Goal: Information Seeking & Learning: Check status

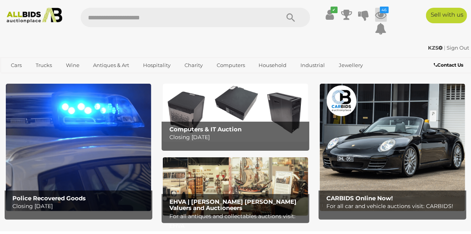
click at [379, 14] on icon at bounding box center [381, 15] width 12 height 14
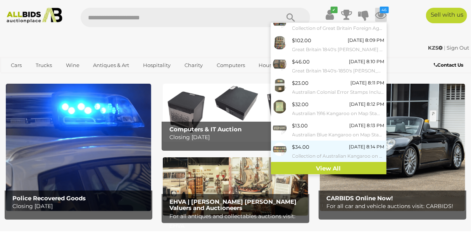
scroll to position [94, 0]
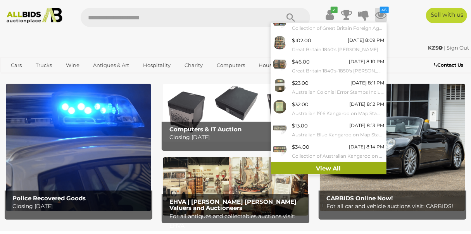
click at [319, 167] on link "View All" at bounding box center [329, 169] width 116 height 14
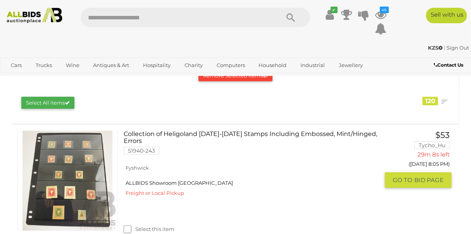
scroll to position [105, 0]
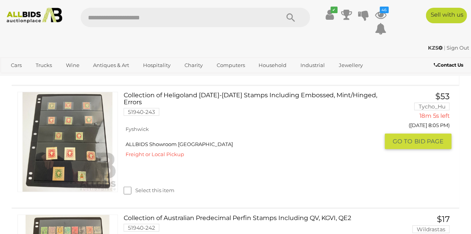
scroll to position [140, 0]
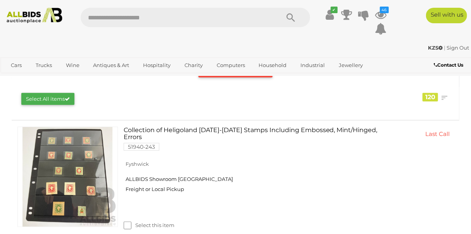
scroll to position [140, 0]
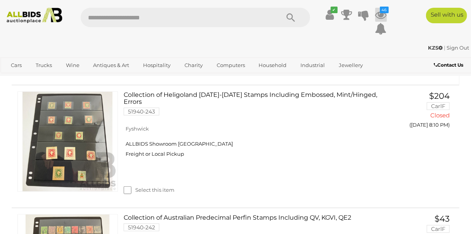
click at [380, 11] on icon "46" at bounding box center [384, 10] width 9 height 7
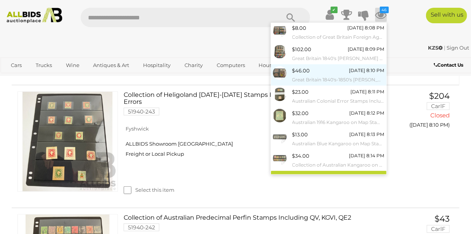
scroll to position [91, 0]
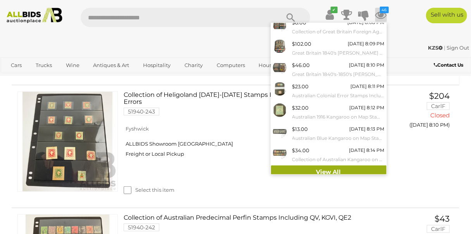
click at [320, 171] on link "View All" at bounding box center [329, 173] width 116 height 14
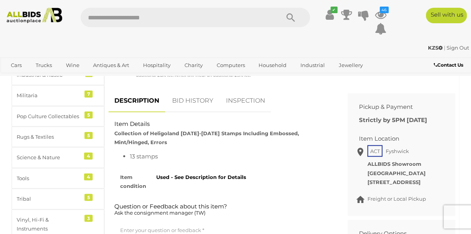
scroll to position [316, 0]
click at [180, 91] on link "BID HISTORY" at bounding box center [192, 101] width 53 height 23
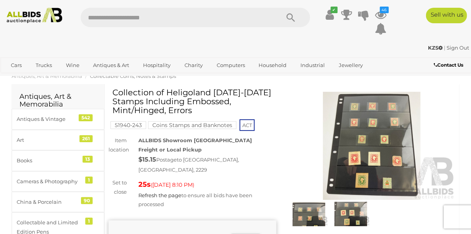
scroll to position [11, 0]
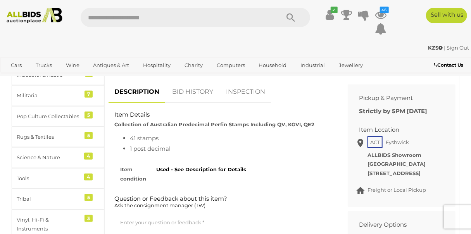
scroll to position [316, 0]
click at [184, 84] on link "BID HISTORY" at bounding box center [192, 92] width 53 height 23
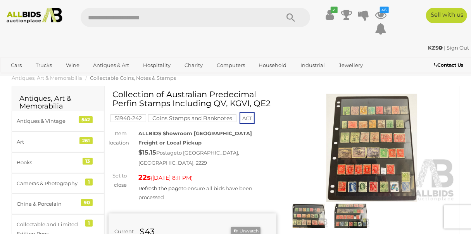
scroll to position [0, 0]
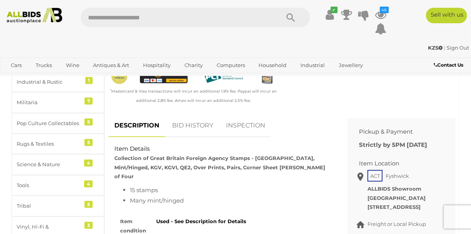
scroll to position [309, 0]
click at [189, 114] on link "BID HISTORY" at bounding box center [192, 125] width 53 height 23
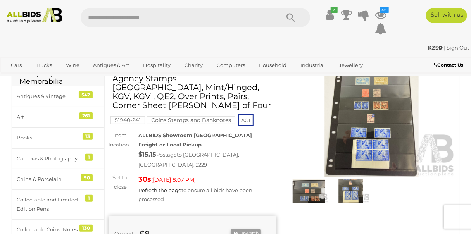
scroll to position [22, 0]
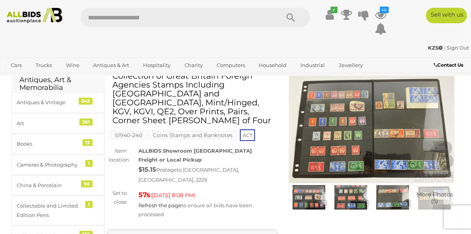
scroll to position [26, 0]
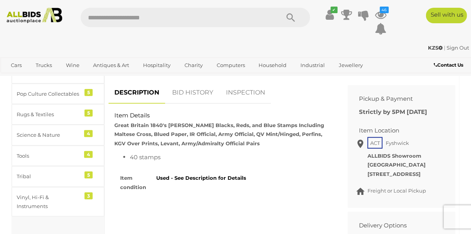
scroll to position [339, 0]
click at [174, 85] on link "BID HISTORY" at bounding box center [192, 92] width 53 height 23
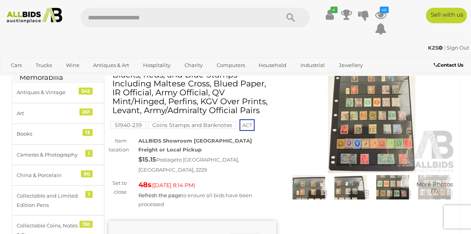
scroll to position [36, 0]
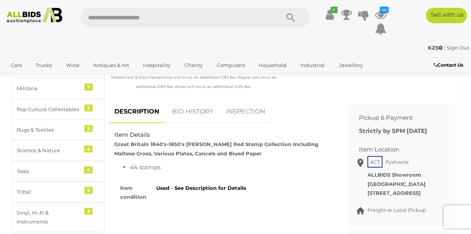
scroll to position [326, 0]
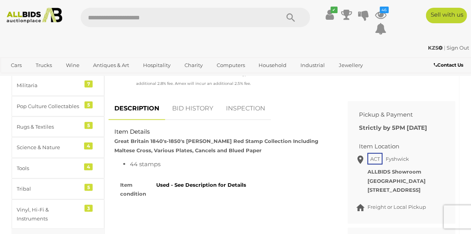
click link "BID HISTORY"
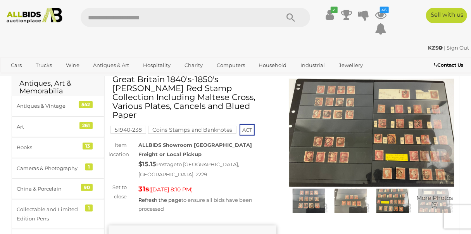
scroll to position [18, 0]
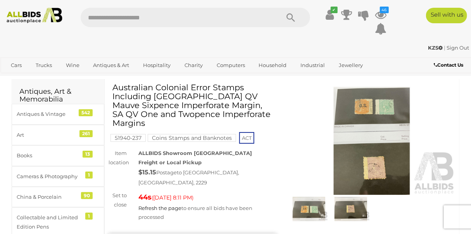
scroll to position [21, 0]
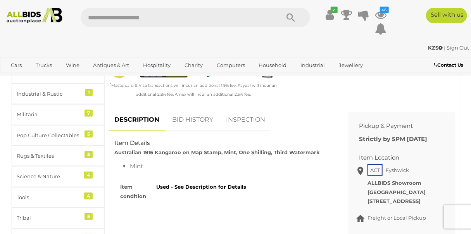
scroll to position [297, 0]
click at [181, 109] on link "BID HISTORY" at bounding box center [192, 120] width 53 height 23
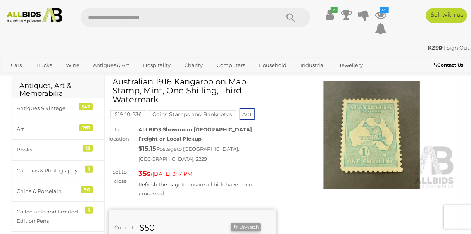
scroll to position [16, 0]
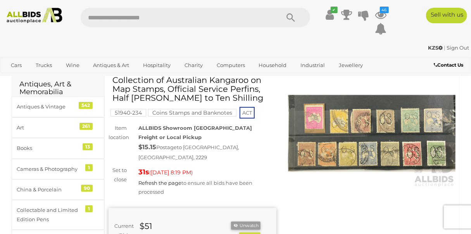
scroll to position [22, 0]
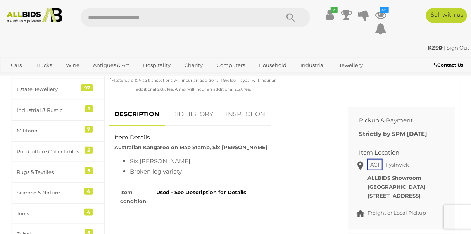
scroll to position [281, 0]
click at [176, 104] on link "BID HISTORY" at bounding box center [192, 114] width 53 height 23
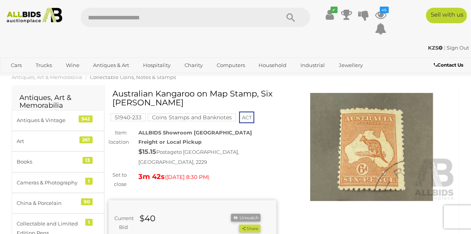
scroll to position [0, 0]
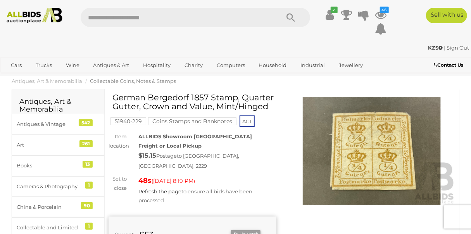
click at [240, 121] on div "51940-229 Coins Stamps and Banknotes ACT" at bounding box center [193, 110] width 168 height 35
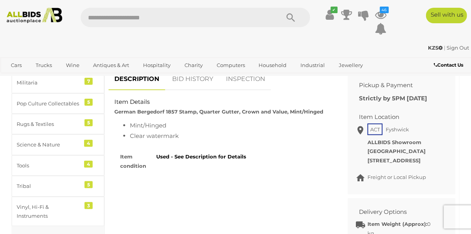
scroll to position [316, 0]
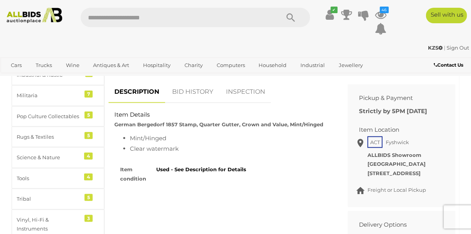
click at [188, 82] on link "BID HISTORY" at bounding box center [192, 92] width 53 height 23
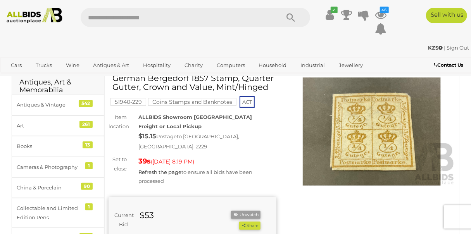
scroll to position [0, 0]
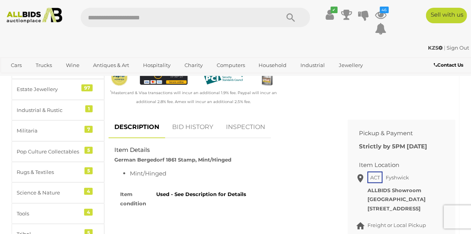
scroll to position [281, 0]
click at [185, 117] on link "BID HISTORY" at bounding box center [192, 127] width 53 height 23
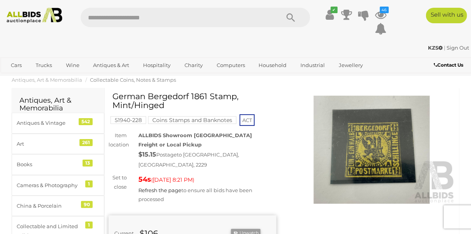
scroll to position [0, 0]
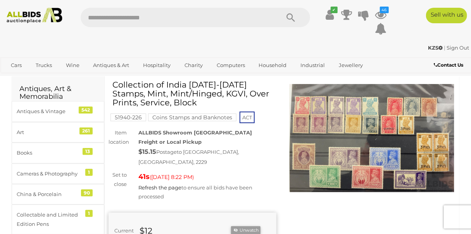
scroll to position [14, 0]
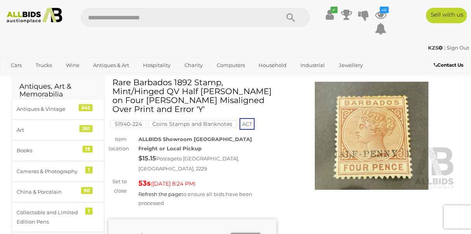
scroll to position [20, 0]
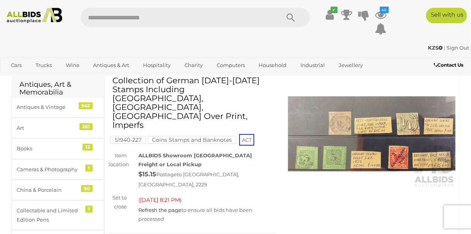
scroll to position [19, 0]
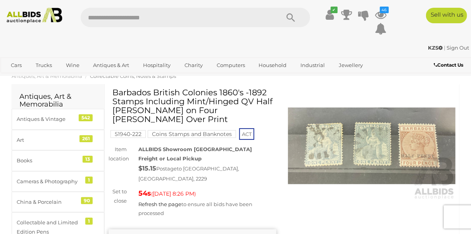
scroll to position [11, 0]
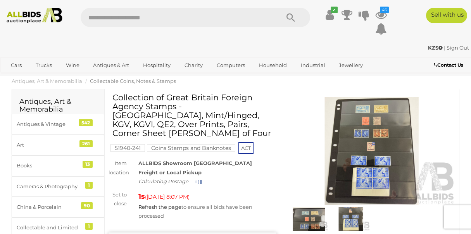
scroll to position [22, 0]
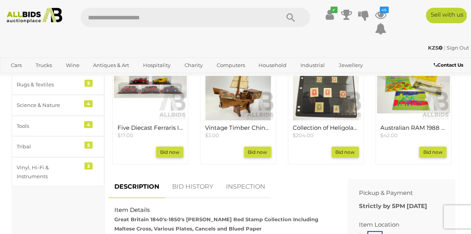
scroll to position [369, 0]
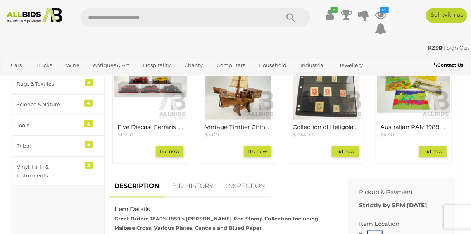
click at [182, 175] on link "BID HISTORY" at bounding box center [192, 186] width 53 height 23
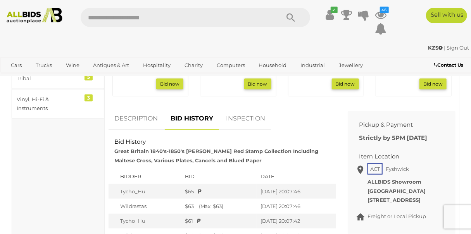
scroll to position [439, 0]
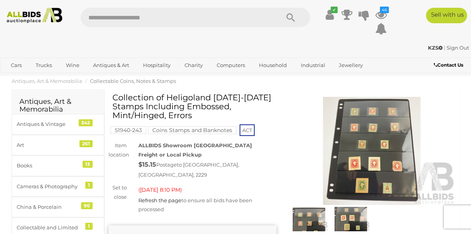
scroll to position [11, 0]
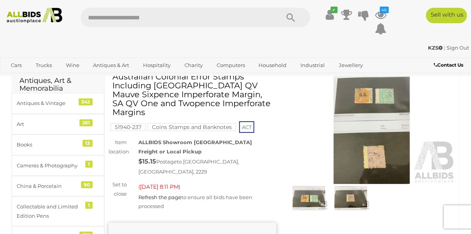
scroll to position [21, 0]
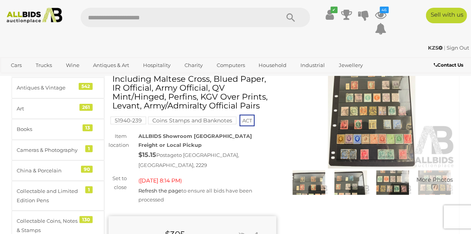
scroll to position [36, 0]
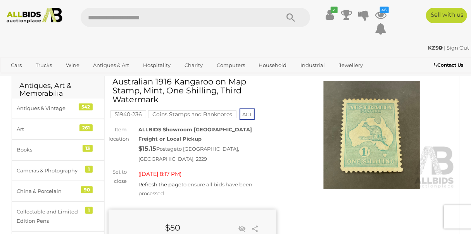
scroll to position [16, 0]
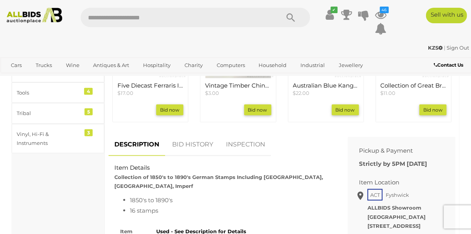
scroll to position [403, 0]
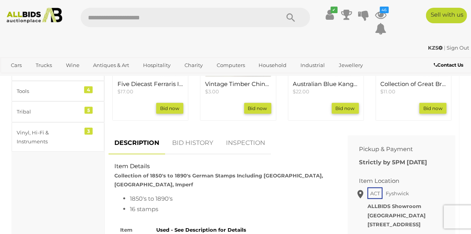
click at [178, 132] on link "BID HISTORY" at bounding box center [192, 143] width 53 height 23
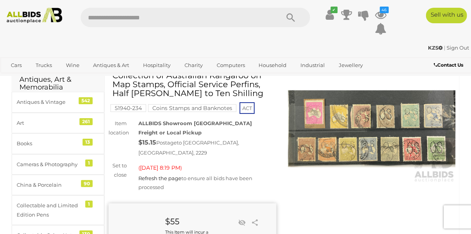
scroll to position [22, 0]
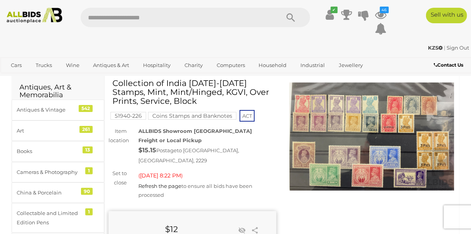
scroll to position [14, 0]
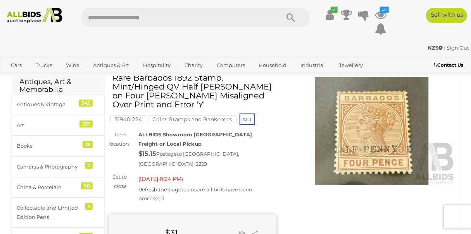
scroll to position [20, 0]
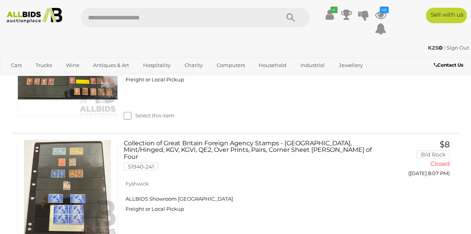
scroll to position [5504, 0]
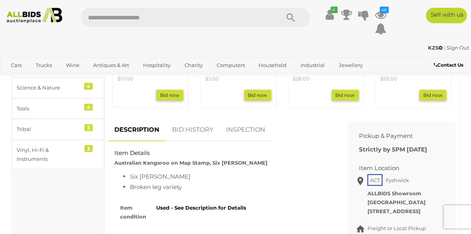
scroll to position [386, 0]
click at [176, 119] on link "BID HISTORY" at bounding box center [192, 129] width 53 height 23
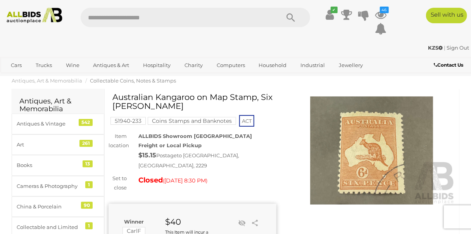
scroll to position [0, 0]
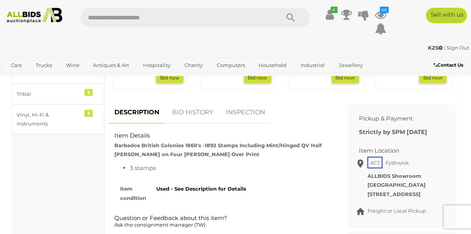
scroll to position [422, 0]
click at [173, 101] on link "BID HISTORY" at bounding box center [192, 112] width 53 height 23
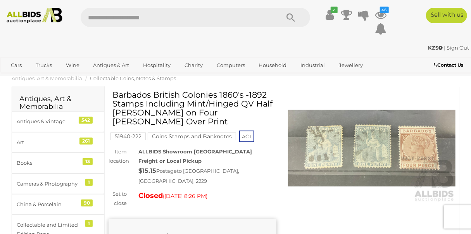
scroll to position [0, 0]
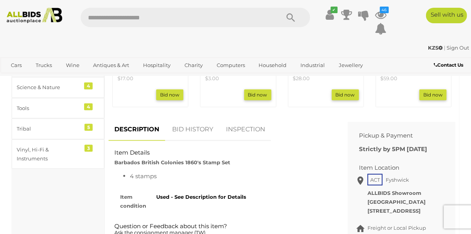
scroll to position [386, 0]
click at [189, 119] on link "BID HISTORY" at bounding box center [192, 129] width 53 height 23
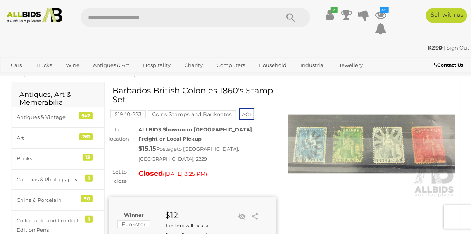
scroll to position [0, 0]
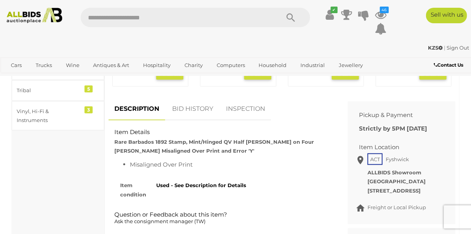
scroll to position [422, 0]
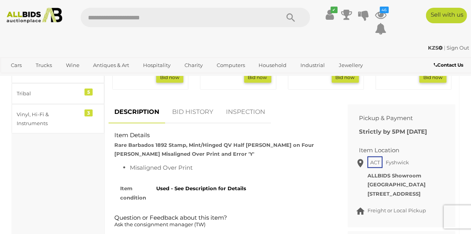
click at [183, 101] on link "BID HISTORY" at bounding box center [192, 112] width 53 height 23
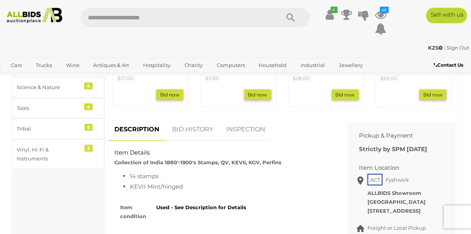
scroll to position [386, 0]
click at [185, 120] on link "BID HISTORY" at bounding box center [192, 129] width 53 height 23
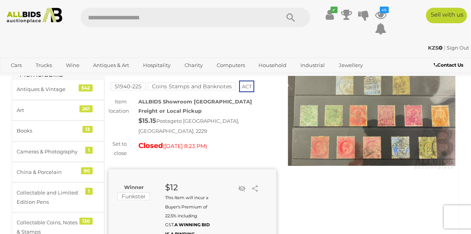
scroll to position [0, 0]
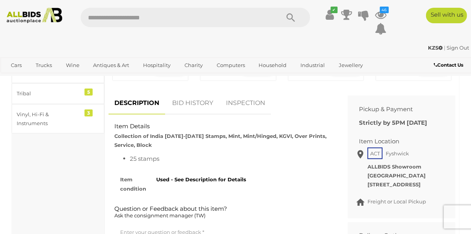
scroll to position [422, 0]
click at [186, 93] on link "BID HISTORY" at bounding box center [192, 103] width 53 height 23
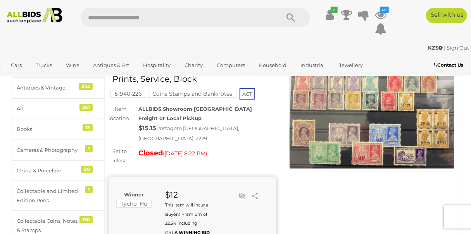
scroll to position [0, 0]
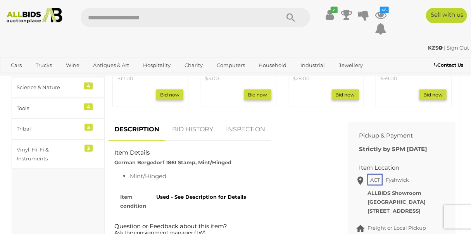
scroll to position [386, 0]
click at [178, 121] on link "BID HISTORY" at bounding box center [192, 129] width 53 height 23
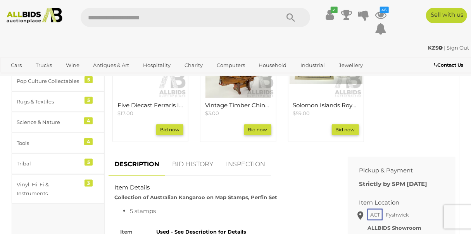
scroll to position [351, 0]
click at [180, 154] on link "BID HISTORY" at bounding box center [192, 164] width 53 height 23
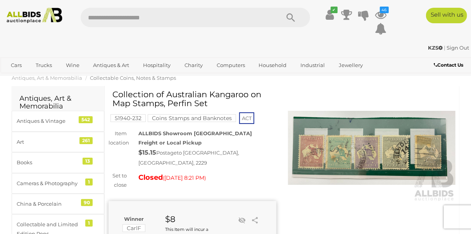
scroll to position [0, 0]
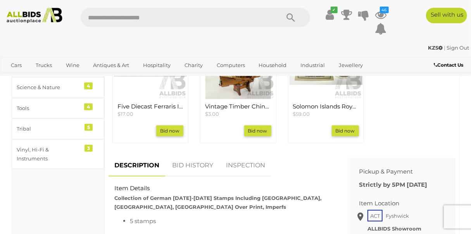
scroll to position [386, 0]
click at [179, 154] on link "BID HISTORY" at bounding box center [192, 165] width 53 height 23
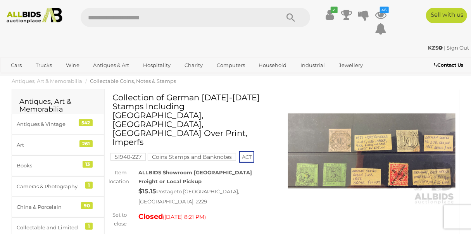
scroll to position [0, 0]
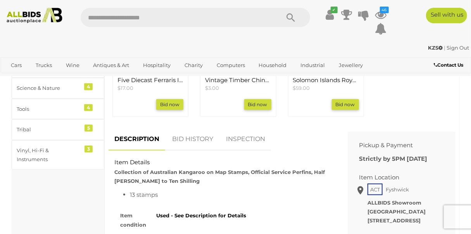
scroll to position [386, 0]
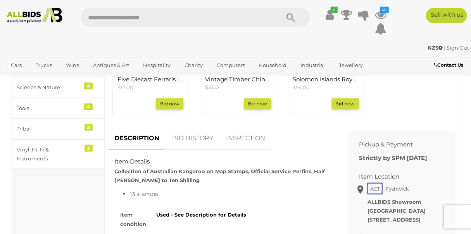
click at [182, 127] on link "BID HISTORY" at bounding box center [192, 138] width 53 height 23
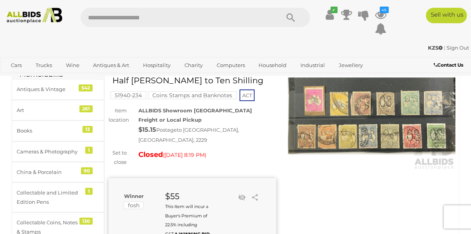
scroll to position [0, 0]
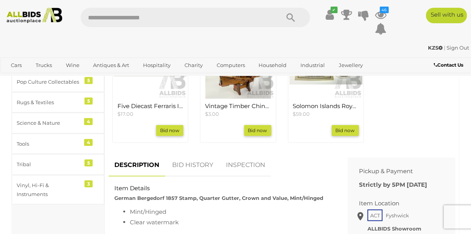
scroll to position [351, 0]
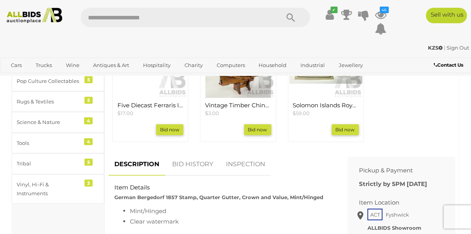
click at [183, 157] on link "BID HISTORY" at bounding box center [192, 164] width 53 height 23
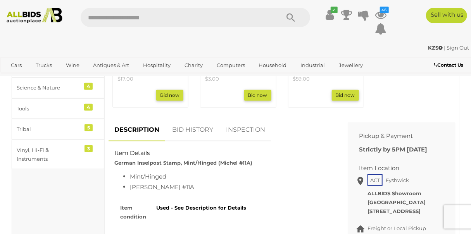
scroll to position [386, 0]
click at [185, 120] on link "BID HISTORY" at bounding box center [192, 129] width 53 height 23
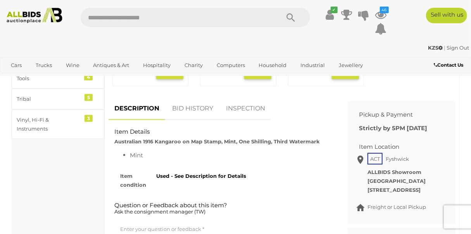
scroll to position [422, 0]
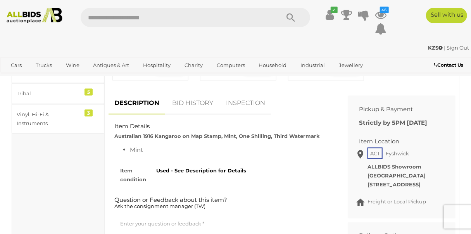
click at [178, 94] on link "BID HISTORY" at bounding box center [192, 103] width 53 height 23
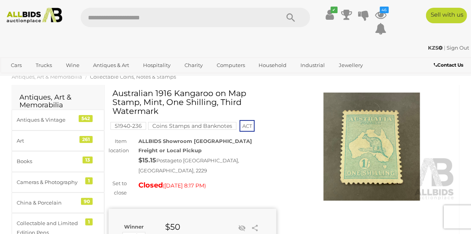
scroll to position [0, 0]
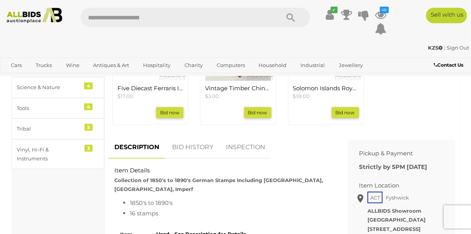
scroll to position [386, 0]
click at [184, 136] on link "BID HISTORY" at bounding box center [192, 147] width 53 height 23
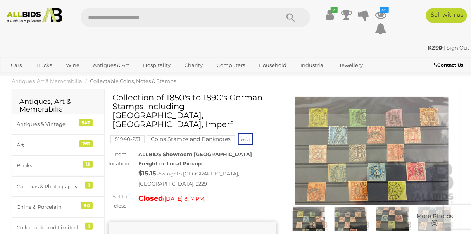
scroll to position [0, 0]
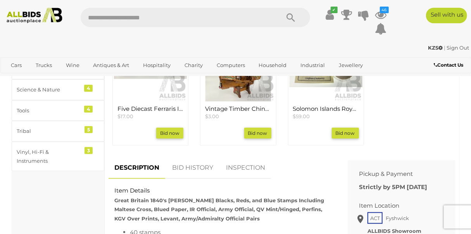
scroll to position [386, 0]
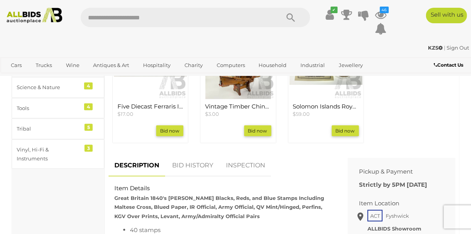
click at [186, 155] on link "BID HISTORY" at bounding box center [192, 165] width 53 height 23
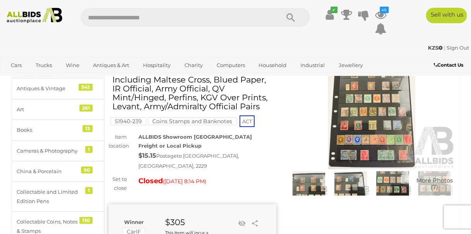
scroll to position [35, 0]
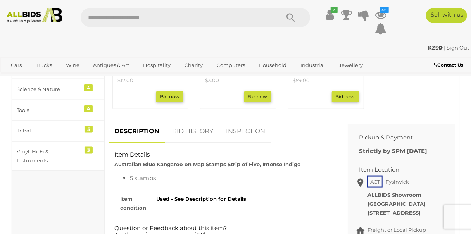
scroll to position [386, 0]
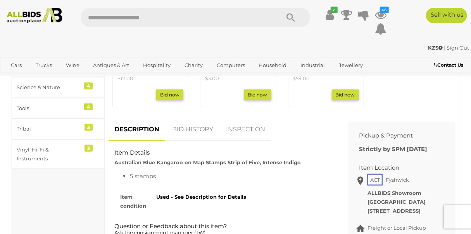
click at [182, 121] on link "BID HISTORY" at bounding box center [192, 129] width 53 height 23
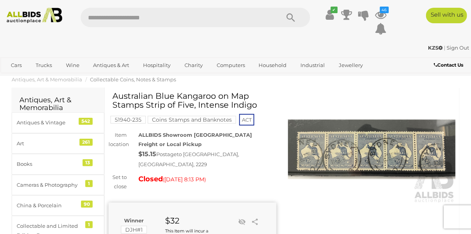
scroll to position [0, 0]
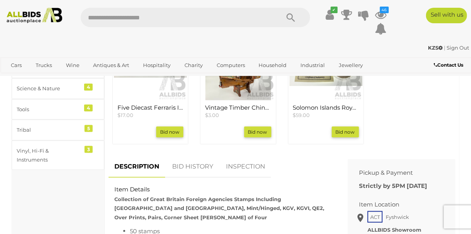
scroll to position [386, 0]
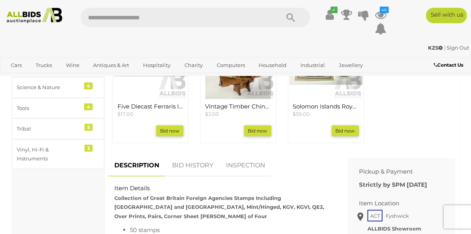
click at [197, 154] on link "BID HISTORY" at bounding box center [192, 165] width 53 height 23
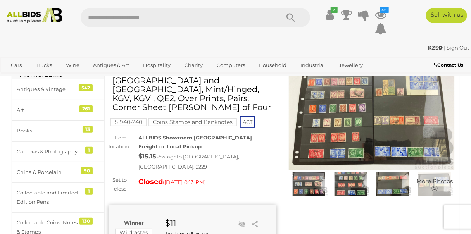
scroll to position [35, 0]
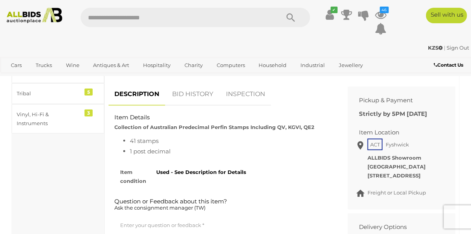
scroll to position [422, 0]
click at [182, 87] on link "BID HISTORY" at bounding box center [192, 94] width 53 height 23
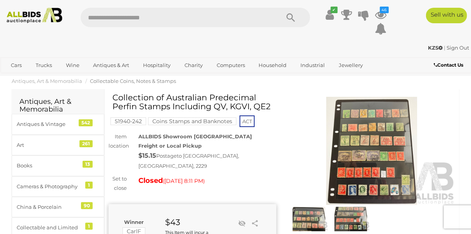
scroll to position [0, 0]
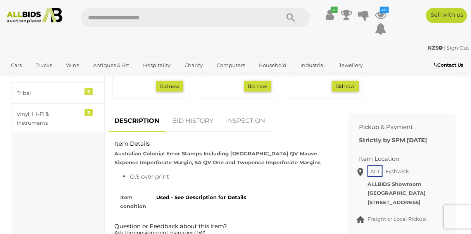
scroll to position [422, 0]
click at [192, 110] on link "BID HISTORY" at bounding box center [192, 121] width 53 height 23
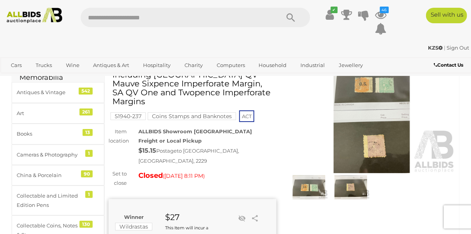
scroll to position [35, 0]
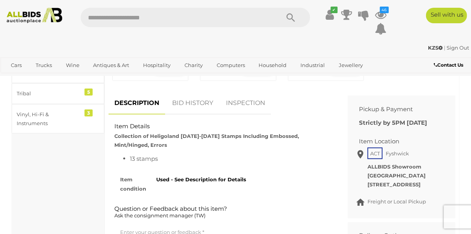
scroll to position [422, 0]
click at [188, 94] on link "BID HISTORY" at bounding box center [192, 103] width 53 height 23
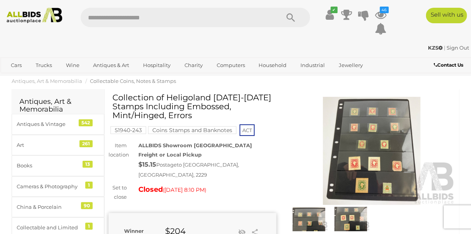
scroll to position [0, 0]
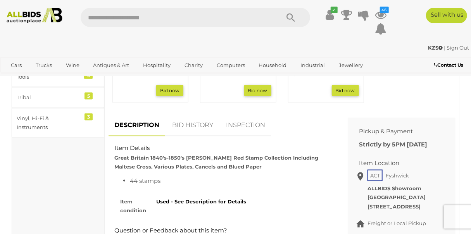
scroll to position [422, 0]
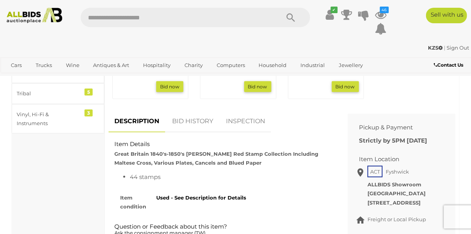
click at [189, 110] on link "BID HISTORY" at bounding box center [192, 121] width 53 height 23
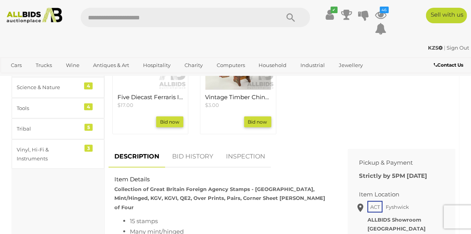
scroll to position [386, 0]
click at [190, 145] on link "BID HISTORY" at bounding box center [192, 156] width 53 height 23
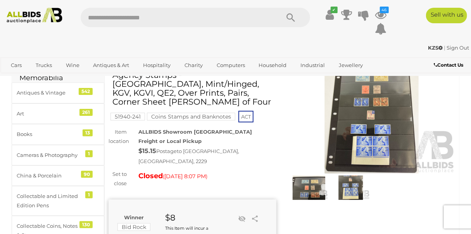
scroll to position [35, 0]
